Goal: Information Seeking & Learning: Learn about a topic

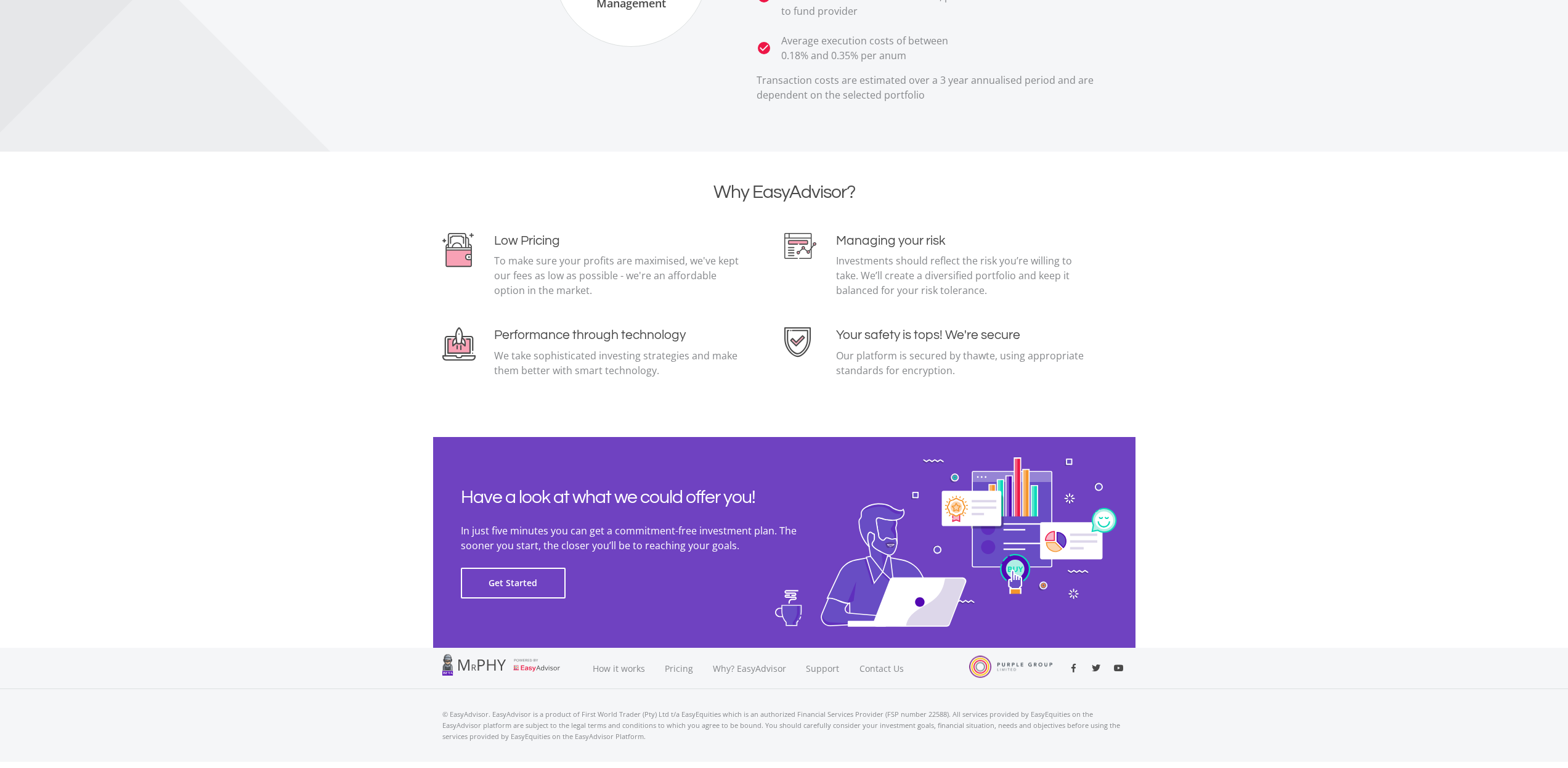
scroll to position [2473, 0]
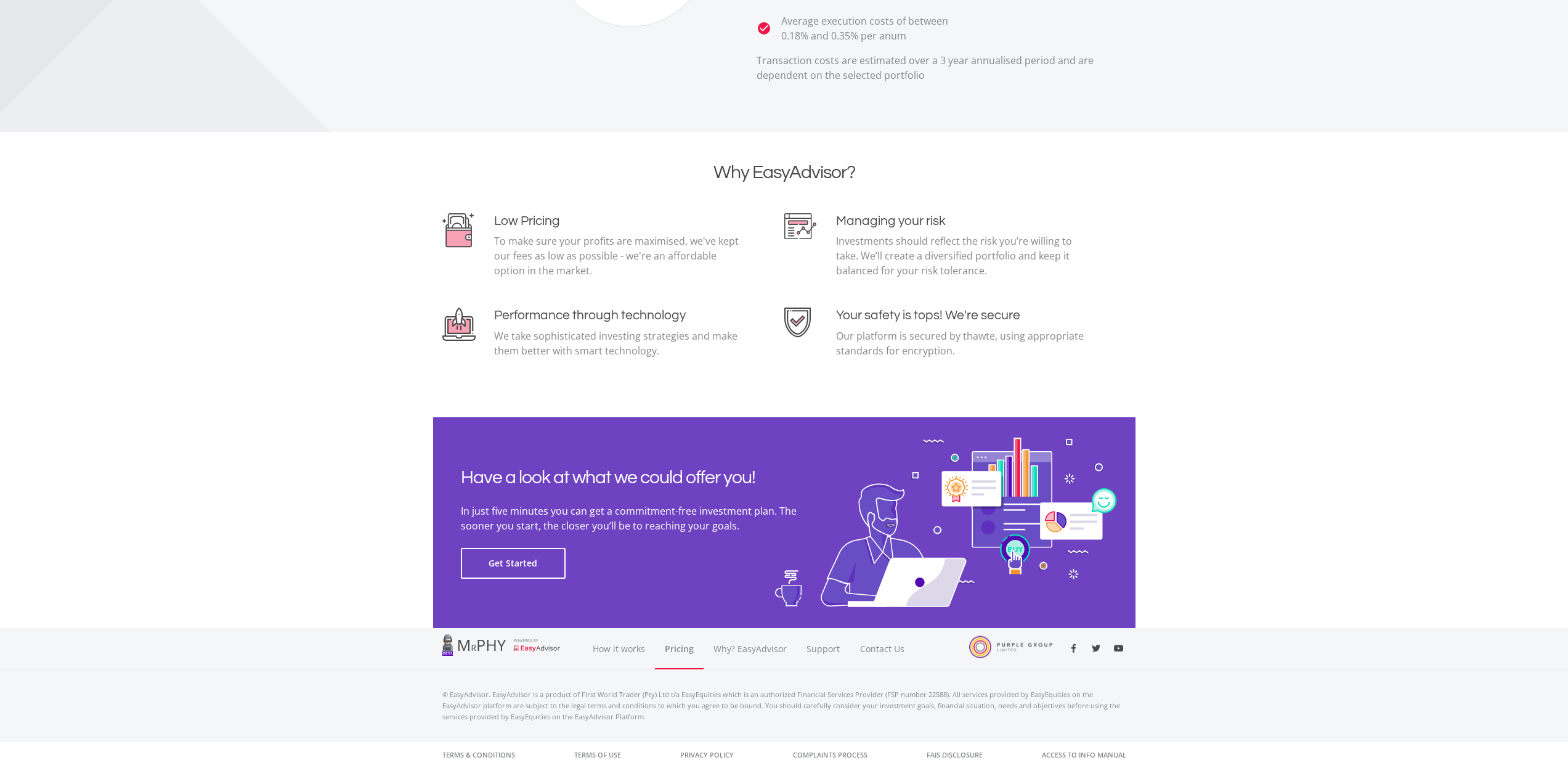
click at [673, 647] on link "Pricing" at bounding box center [680, 648] width 49 height 41
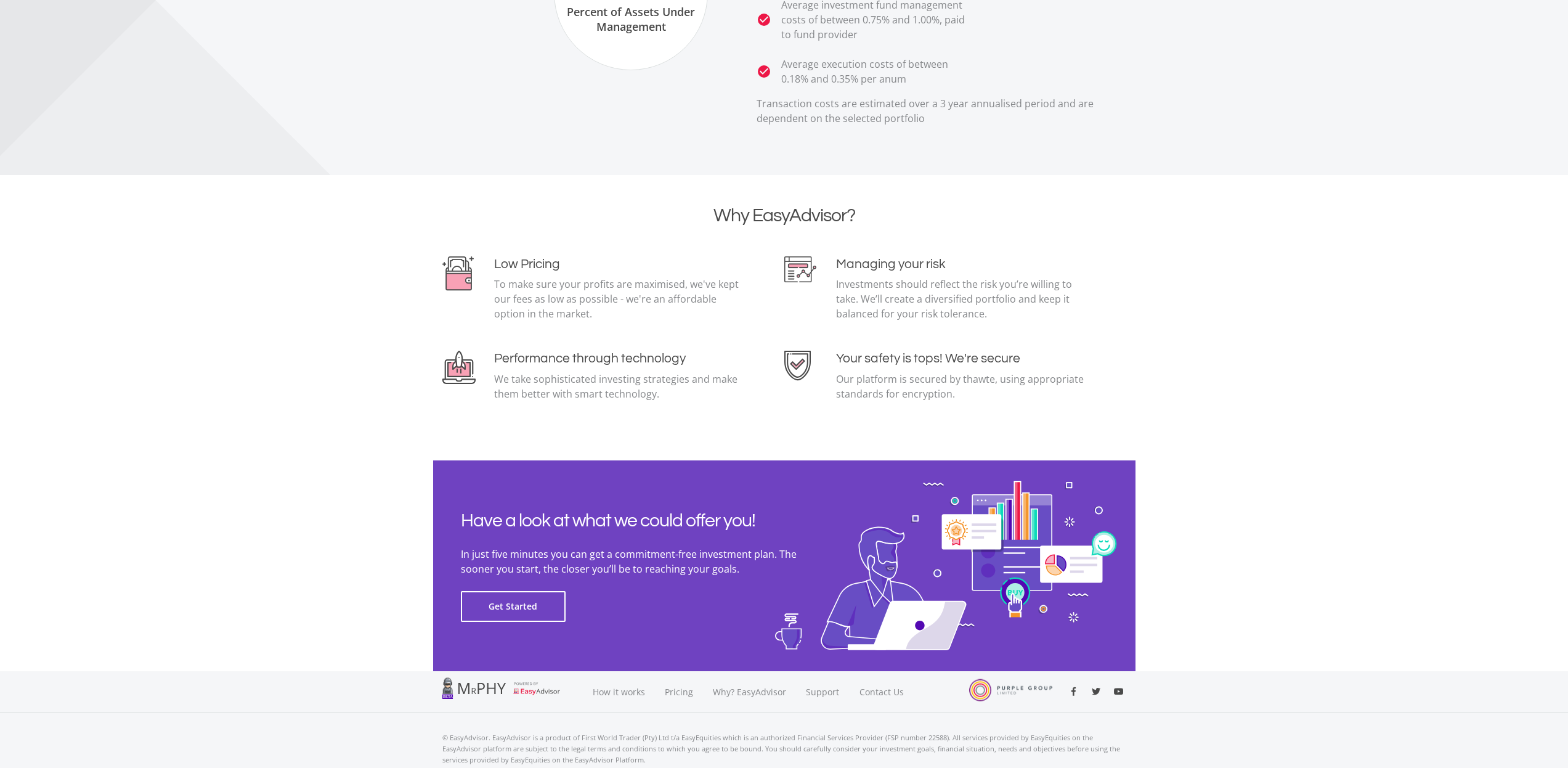
scroll to position [2473, 0]
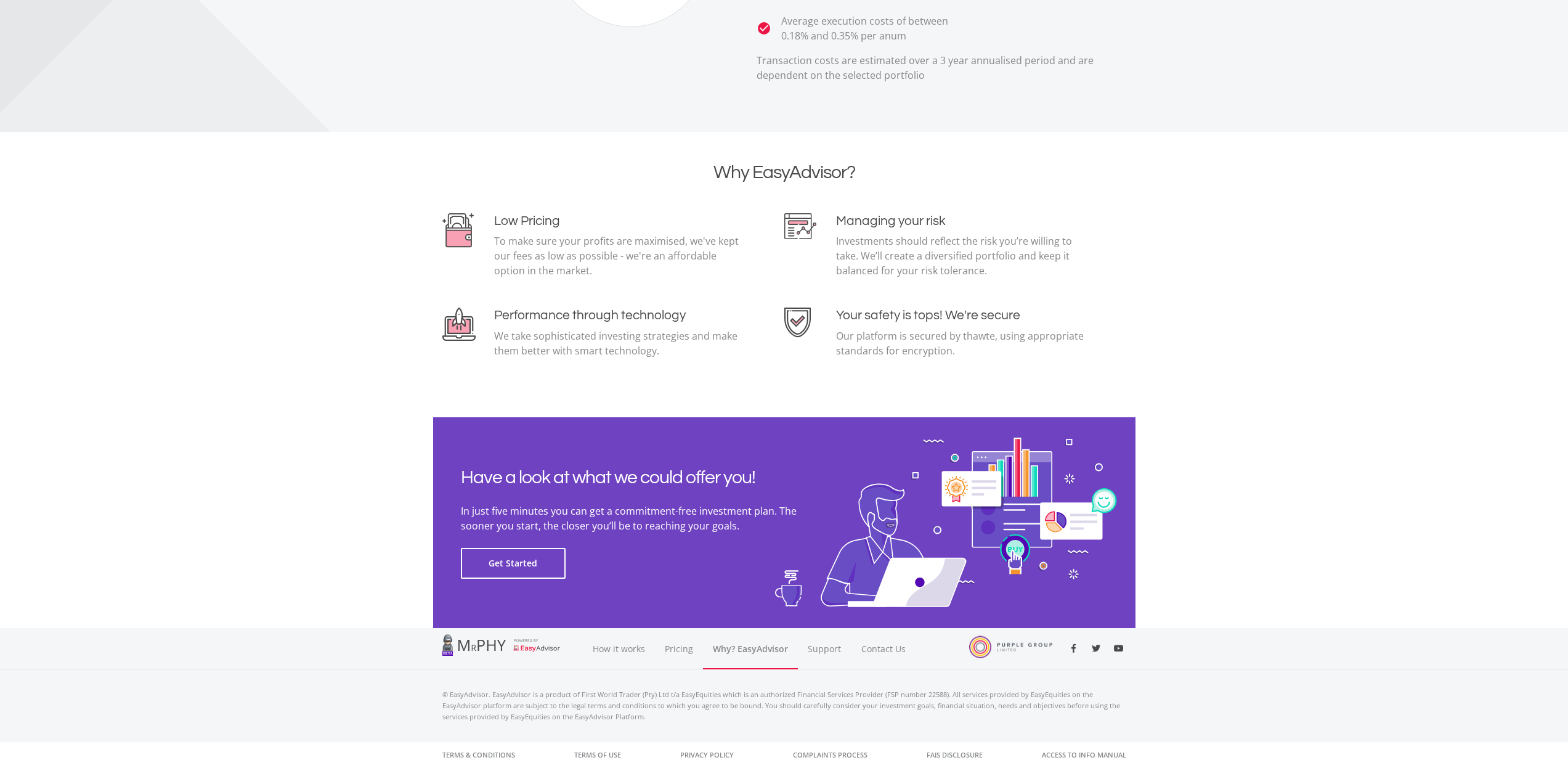
click at [747, 652] on link "Why? EasyAdvisor" at bounding box center [750, 648] width 95 height 41
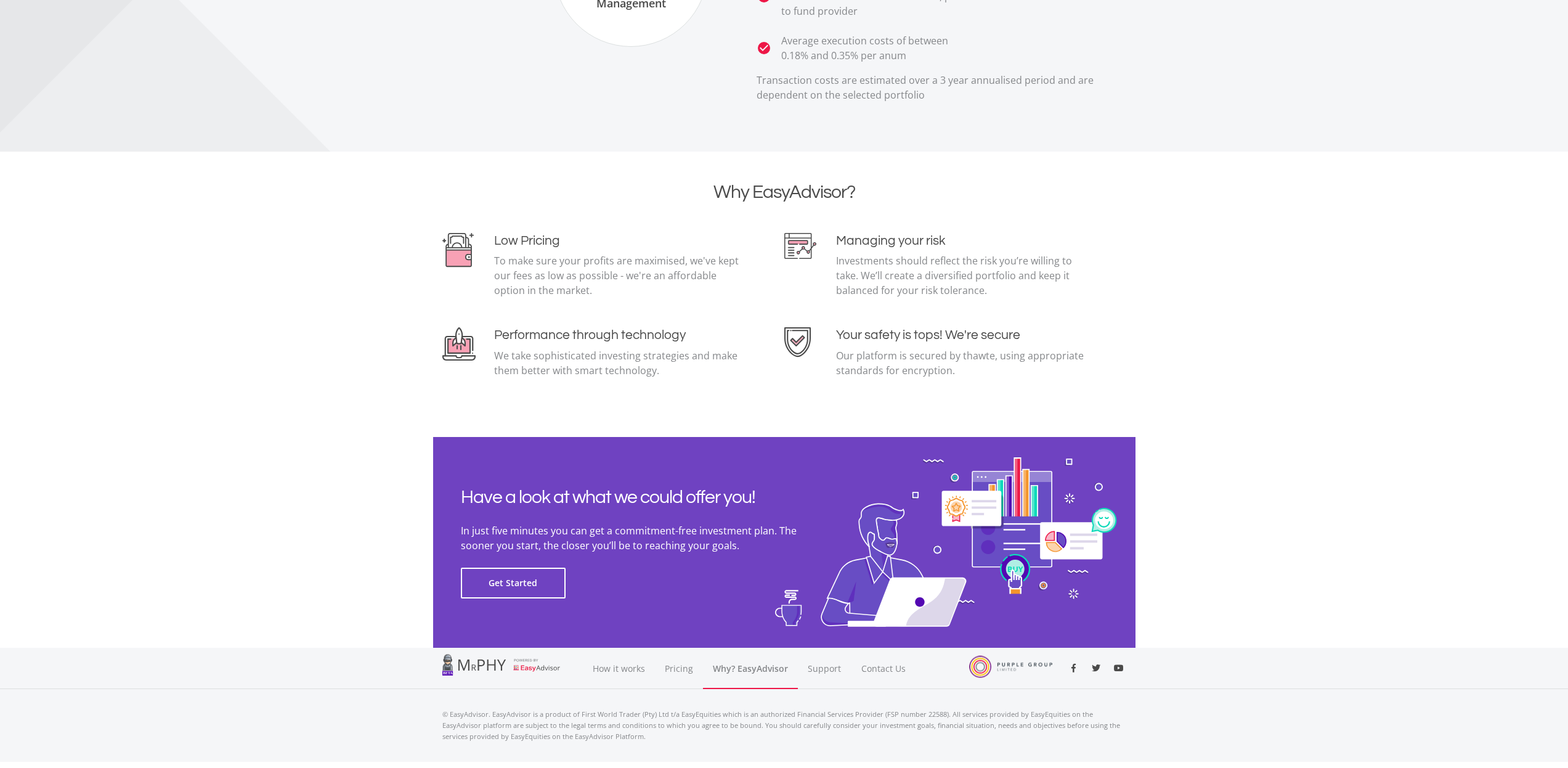
scroll to position [2452, 0]
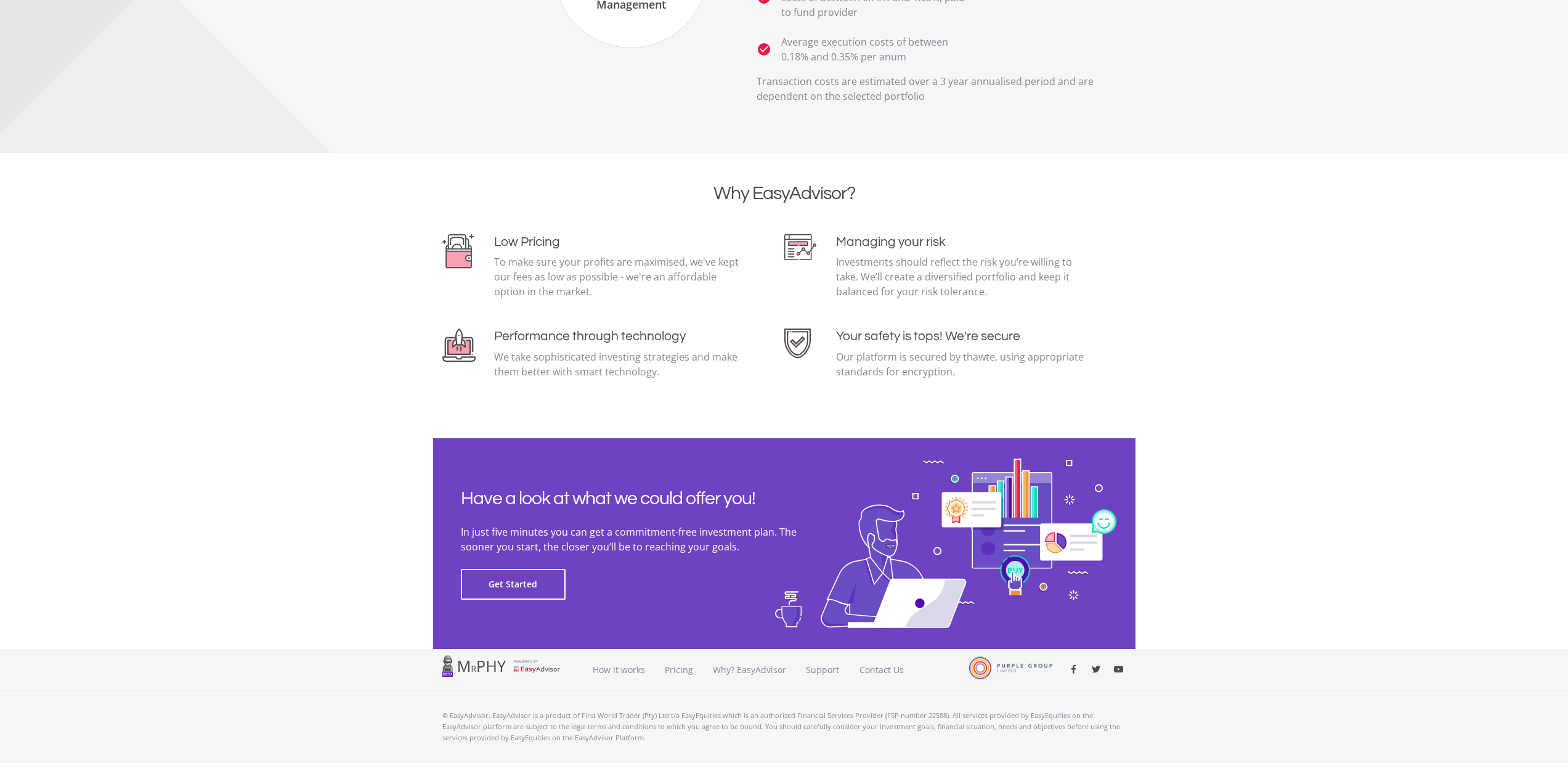
click at [1001, 671] on div at bounding box center [1011, 668] width 83 height 23
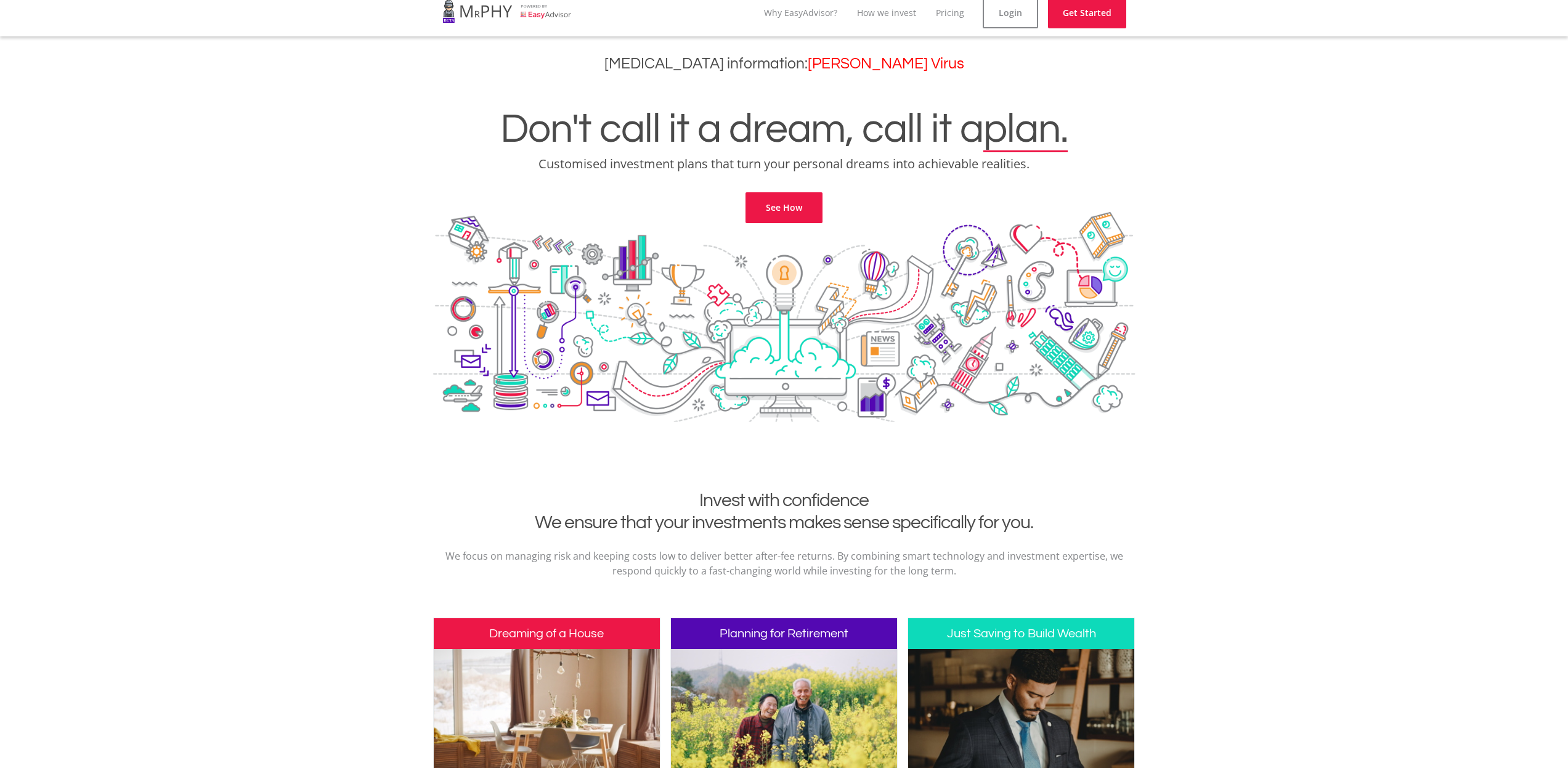
scroll to position [0, 0]
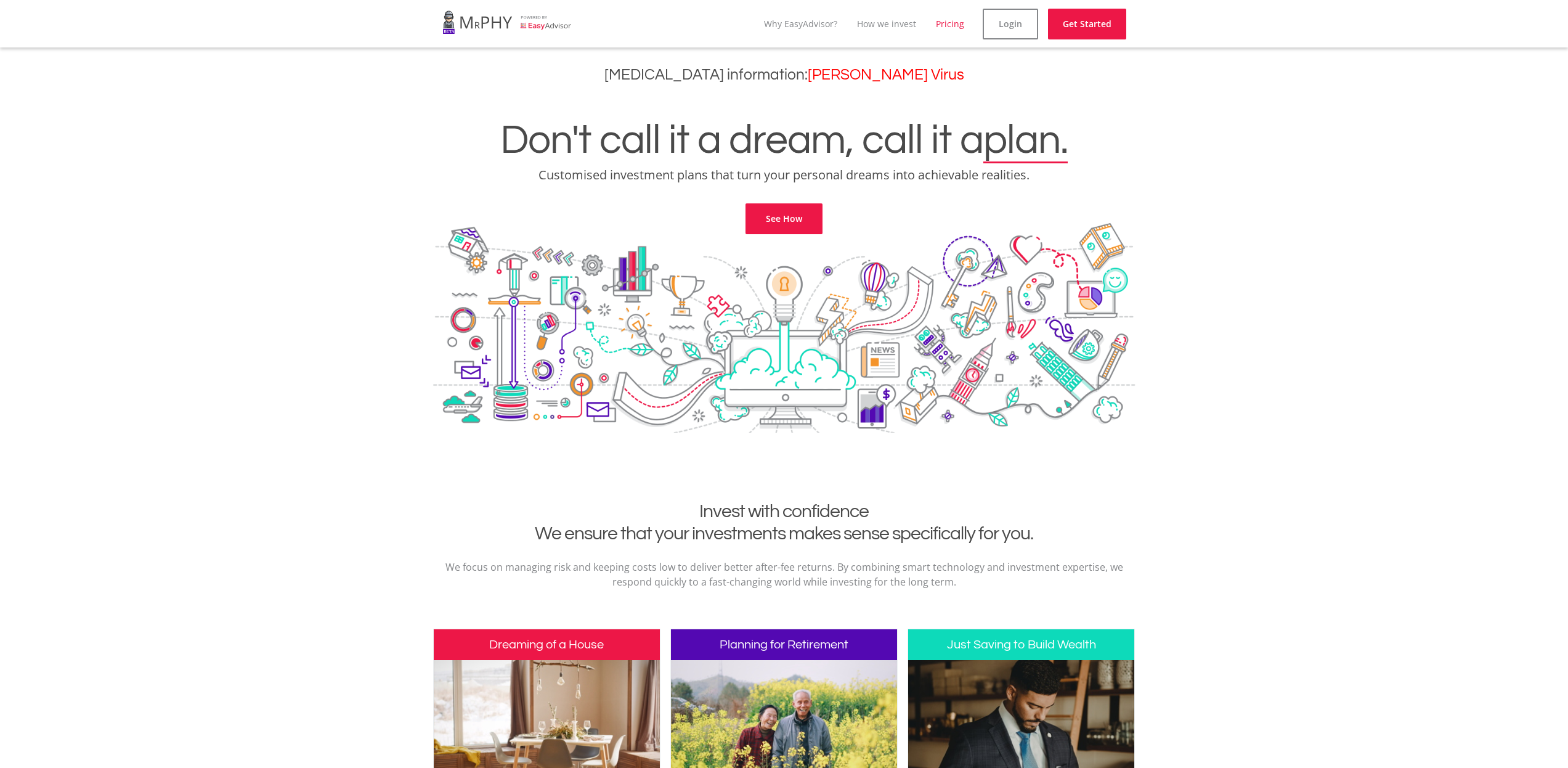
click at [943, 23] on link "Pricing" at bounding box center [950, 23] width 29 height 12
click at [896, 24] on link "How we invest" at bounding box center [886, 23] width 59 height 12
